Goal: Find specific page/section

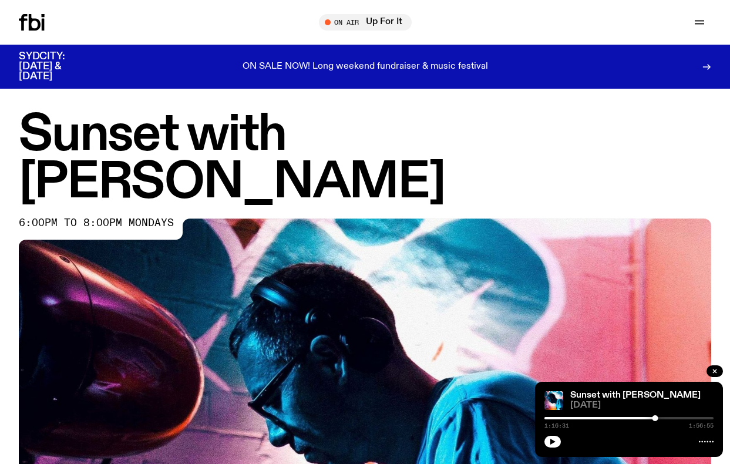
click at [552, 442] on icon "button" at bounding box center [552, 442] width 5 height 6
click at [547, 438] on button "button" at bounding box center [552, 442] width 16 height 12
click at [551, 443] on icon "button" at bounding box center [552, 442] width 5 height 6
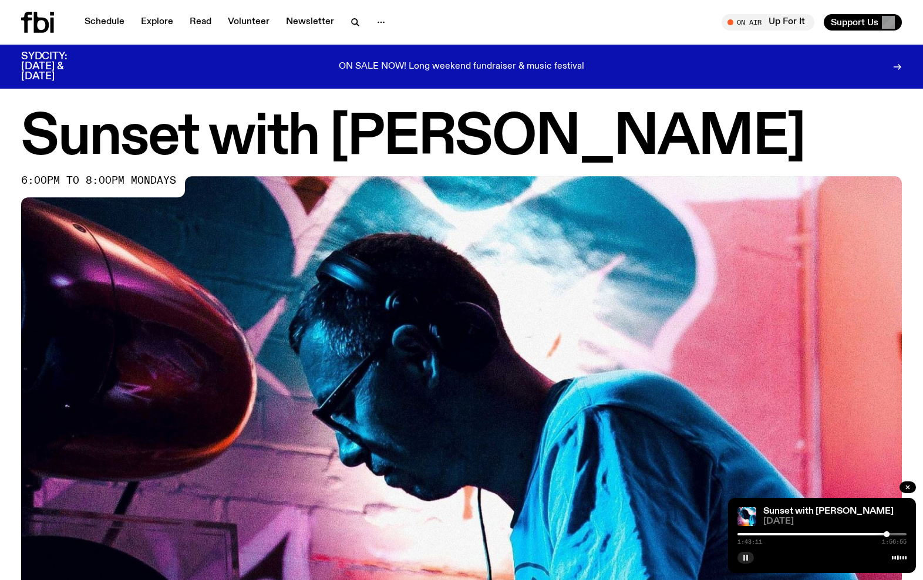
click at [729, 463] on icon "button" at bounding box center [745, 557] width 7 height 7
click at [729, 463] on button "button" at bounding box center [746, 558] width 16 height 12
click at [108, 22] on link "Schedule" at bounding box center [105, 22] width 54 height 16
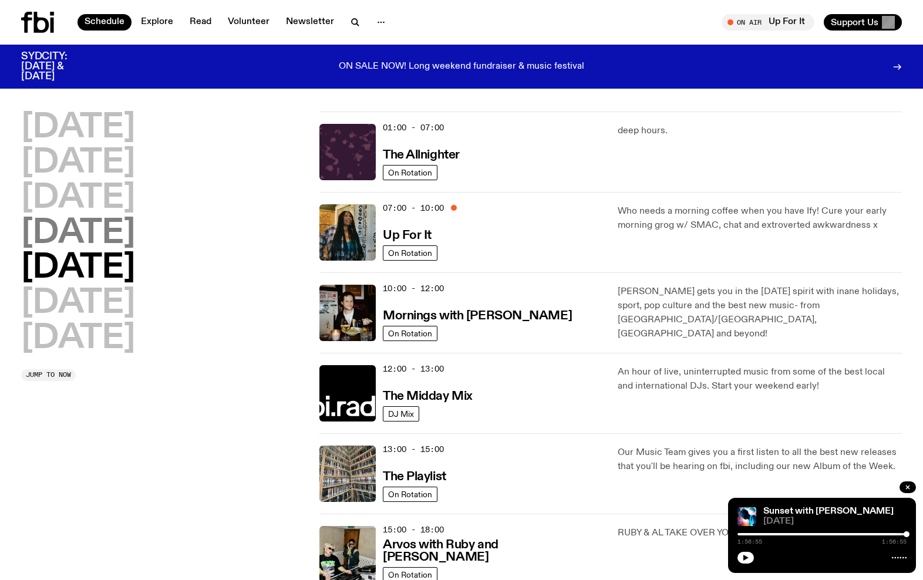
click at [92, 242] on h2 "[DATE]" at bounding box center [78, 233] width 114 height 33
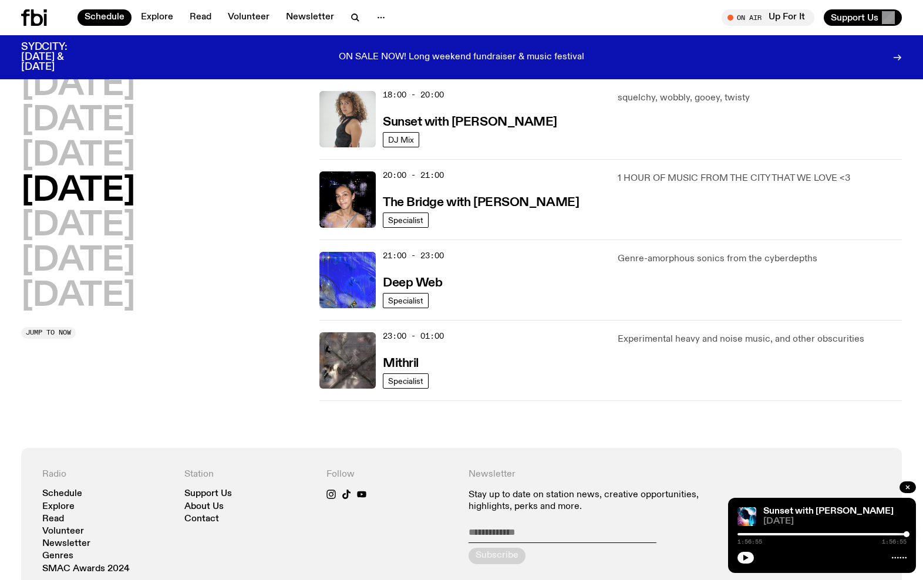
scroll to position [363, 0]
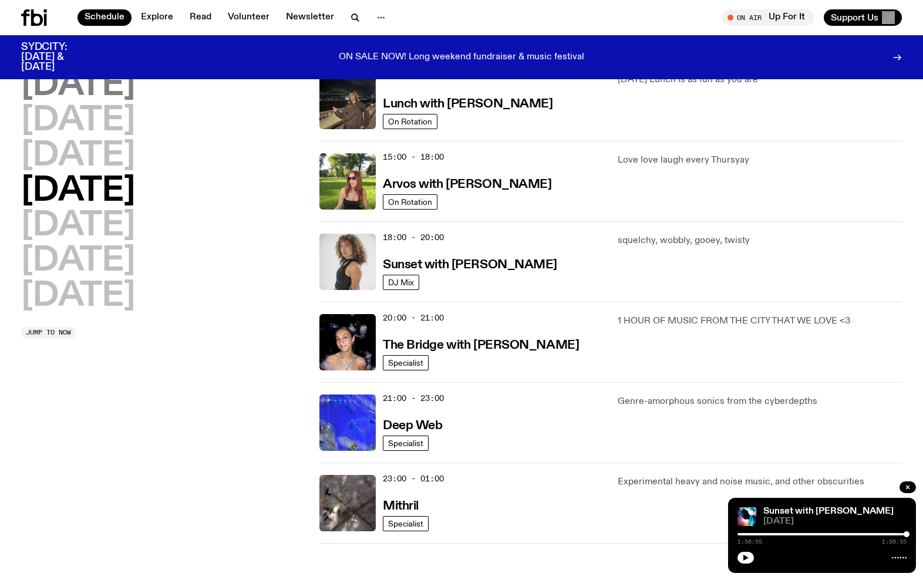
click at [84, 93] on h2 "[DATE]" at bounding box center [78, 85] width 114 height 33
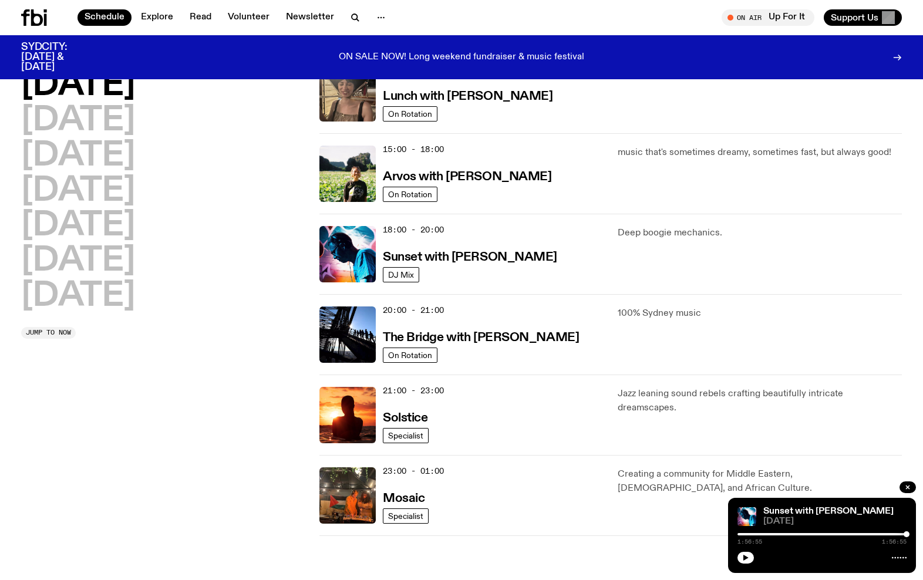
scroll to position [390, 0]
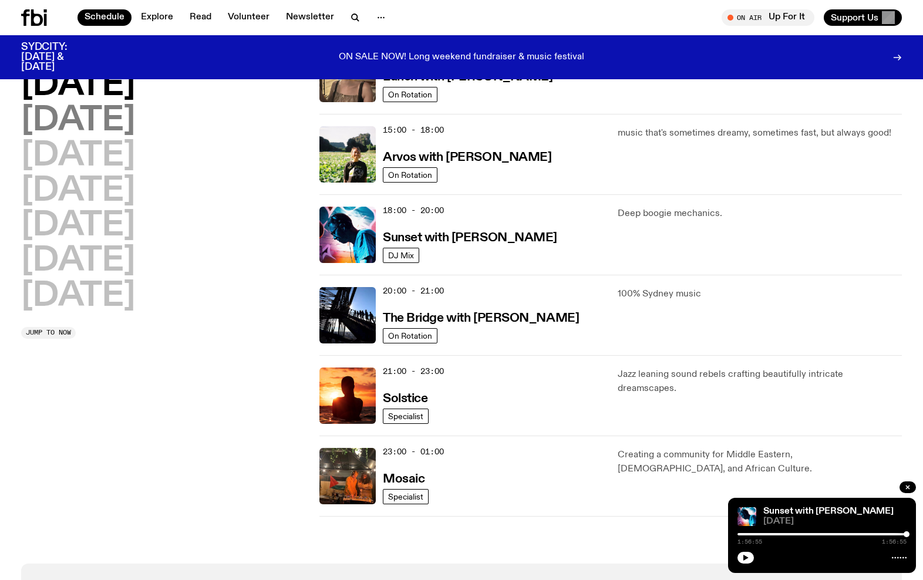
click at [118, 118] on h2 "[DATE]" at bounding box center [78, 121] width 114 height 33
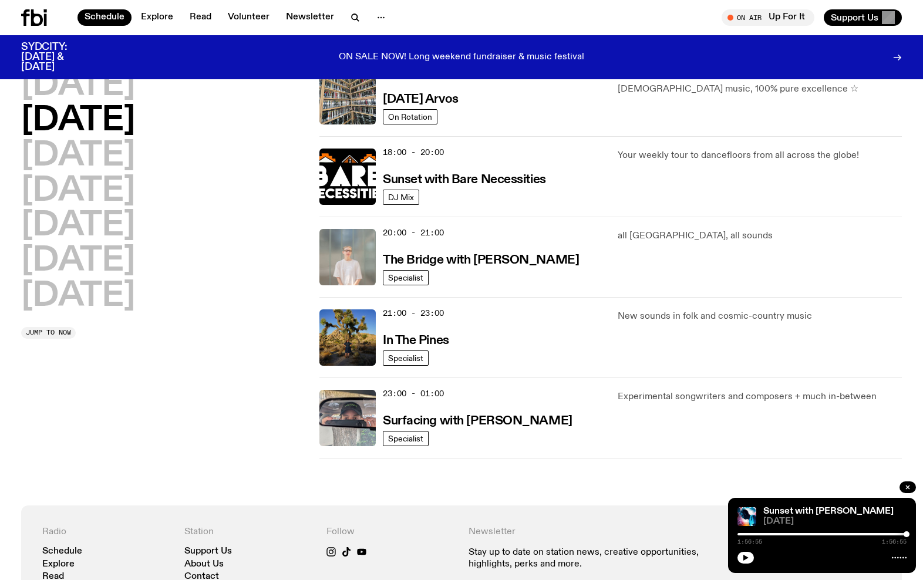
scroll to position [449, 0]
click at [358, 183] on img at bounding box center [347, 176] width 56 height 56
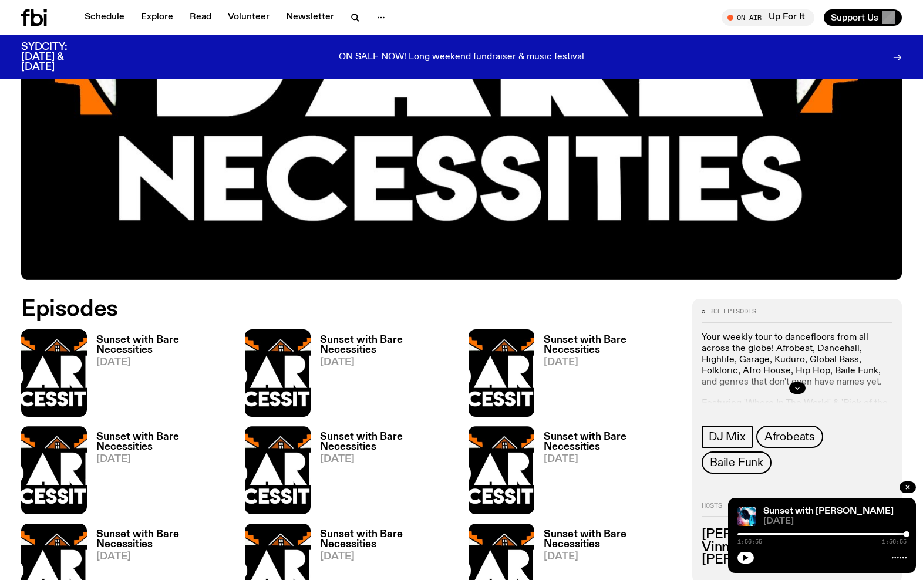
scroll to position [382, 0]
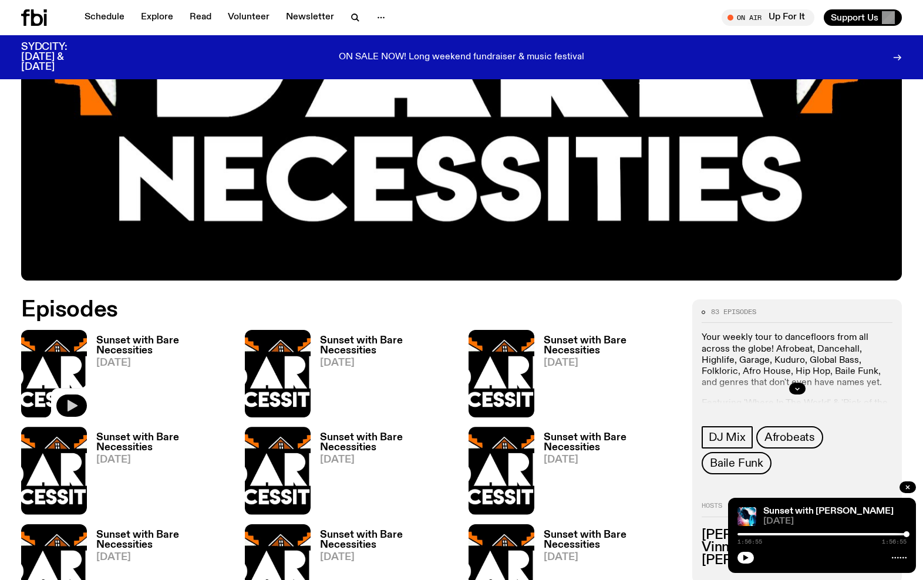
click at [66, 408] on icon "button" at bounding box center [72, 406] width 14 height 14
